Goal: Task Accomplishment & Management: Complete application form

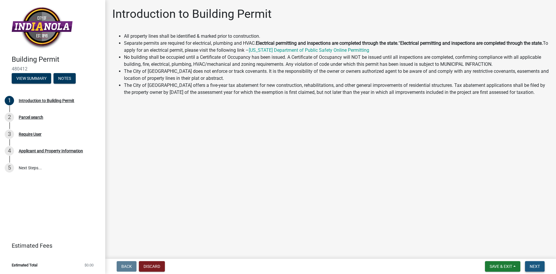
click at [531, 265] on span "Next" at bounding box center [535, 266] width 10 height 5
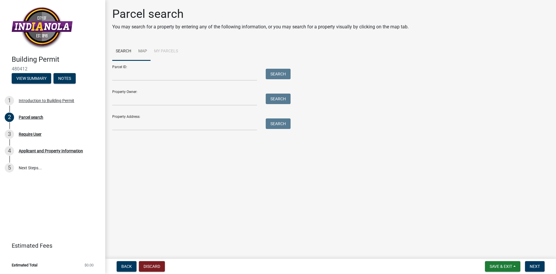
click at [142, 52] on link "Map" at bounding box center [143, 51] width 16 height 19
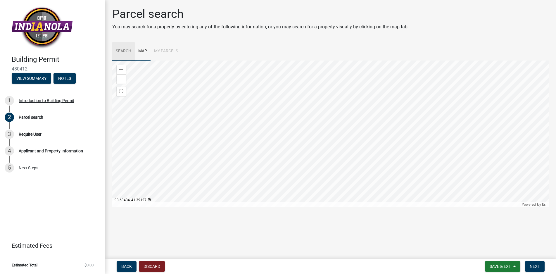
click at [131, 52] on link "Search" at bounding box center [123, 51] width 23 height 19
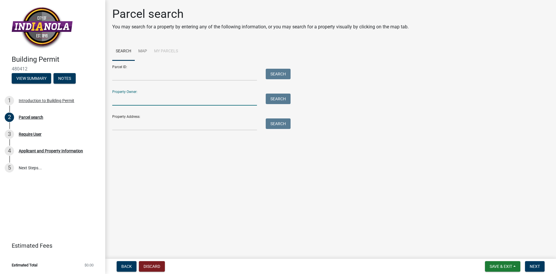
click at [160, 97] on input "Property Owner:" at bounding box center [184, 100] width 145 height 12
click at [156, 118] on input "Property Address:" at bounding box center [184, 124] width 145 height 12
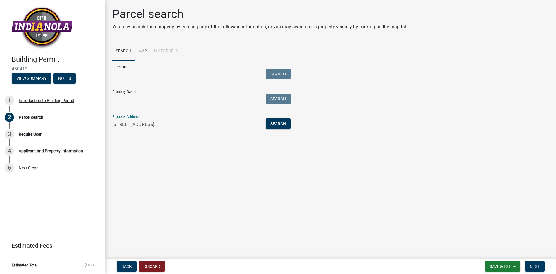
type input "[STREET_ADDRESS]"
click at [265, 127] on div "Search" at bounding box center [277, 124] width 31 height 12
click at [269, 125] on button "Search" at bounding box center [278, 123] width 25 height 11
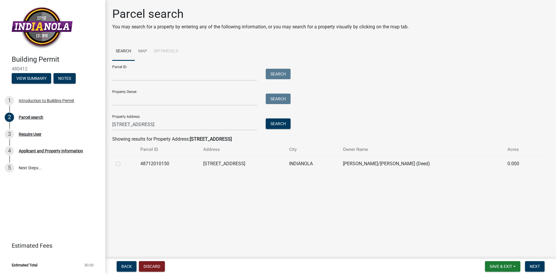
click at [123, 160] on label at bounding box center [123, 160] width 0 height 0
click at [123, 164] on input "radio" at bounding box center [125, 162] width 4 height 4
radio input "true"
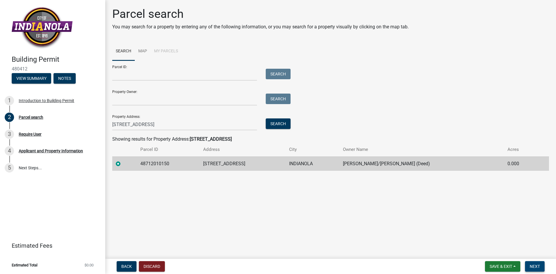
click at [539, 267] on span "Next" at bounding box center [535, 266] width 10 height 5
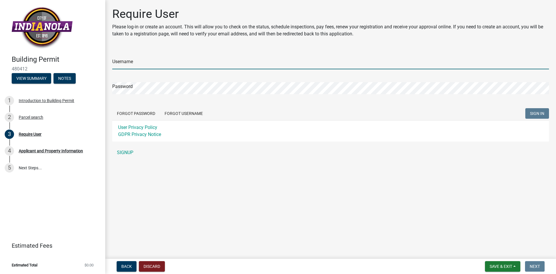
type input "[EMAIL_ADDRESS][DOMAIN_NAME]"
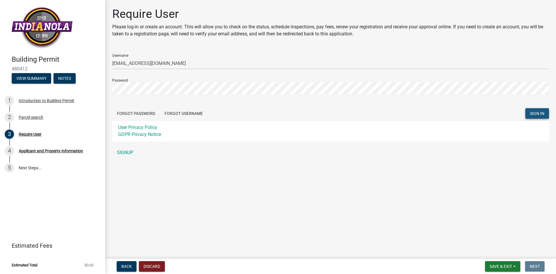
click at [532, 114] on span "SIGN IN" at bounding box center [537, 113] width 14 height 5
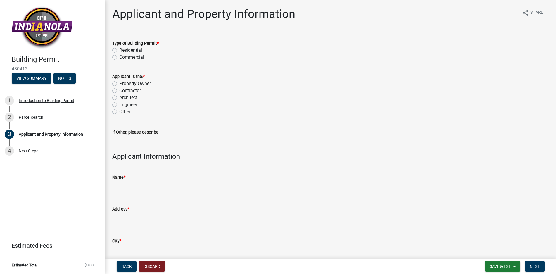
click at [119, 49] on label "Residential" at bounding box center [130, 50] width 23 height 7
click at [119, 49] on input "Residential" at bounding box center [121, 49] width 4 height 4
radio input "true"
click at [119, 82] on label "Property Owner" at bounding box center [135, 83] width 32 height 7
click at [119, 82] on input "Property Owner" at bounding box center [121, 82] width 4 height 4
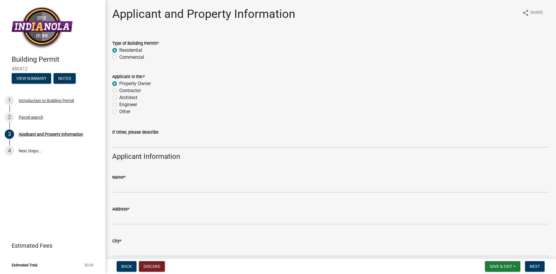
radio input "true"
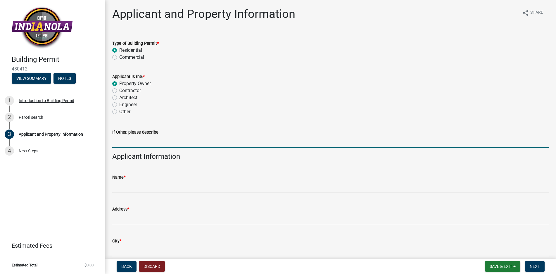
click at [138, 144] on input "If Other, please describe" at bounding box center [330, 142] width 437 height 12
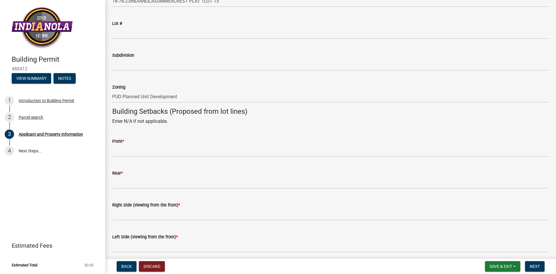
scroll to position [468, 0]
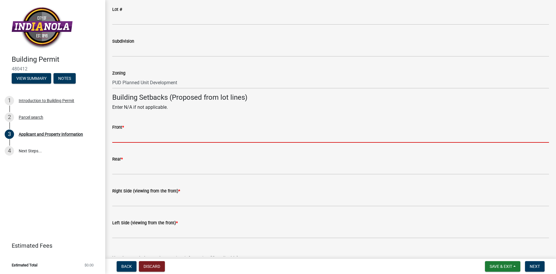
click at [197, 138] on input "Front *" at bounding box center [330, 137] width 437 height 12
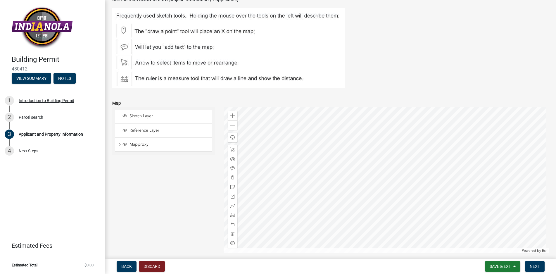
scroll to position [751, 0]
